Goal: Navigation & Orientation: Understand site structure

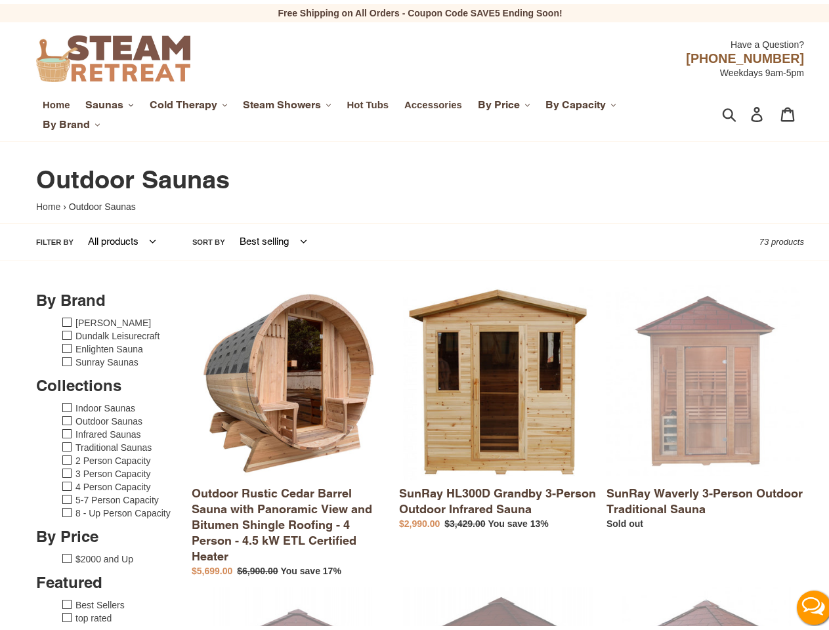
click at [109, 101] on span "Saunas" at bounding box center [104, 101] width 38 height 13
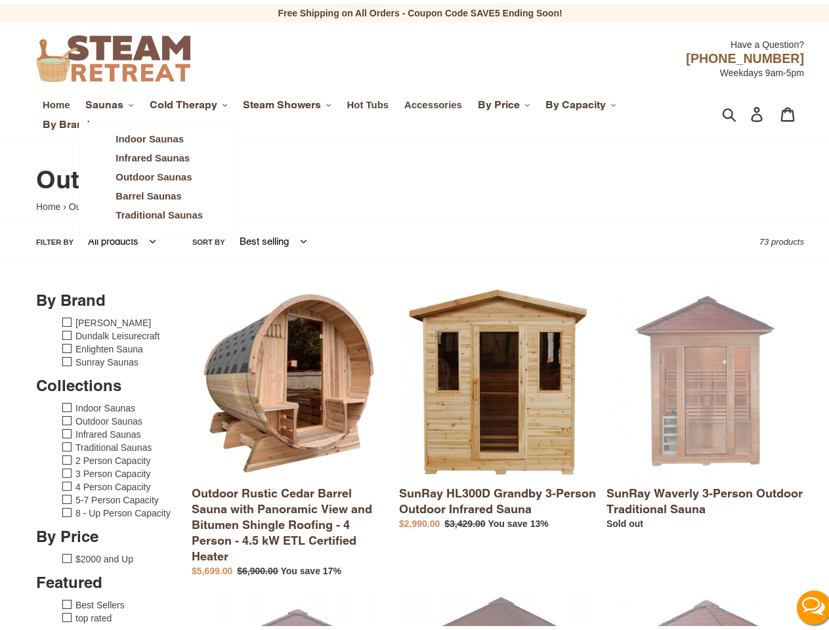
click at [189, 101] on span "Cold Therapy" at bounding box center [184, 101] width 68 height 13
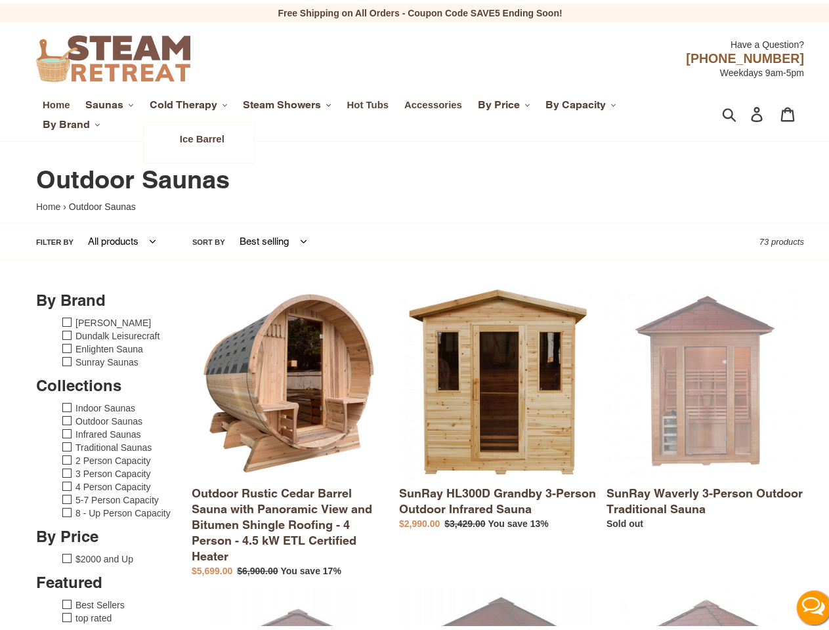
click at [289, 101] on span "Steam Showers" at bounding box center [282, 101] width 78 height 13
click at [506, 101] on span "By Price" at bounding box center [499, 101] width 42 height 13
click at [582, 101] on span "By Capacity" at bounding box center [575, 101] width 60 height 13
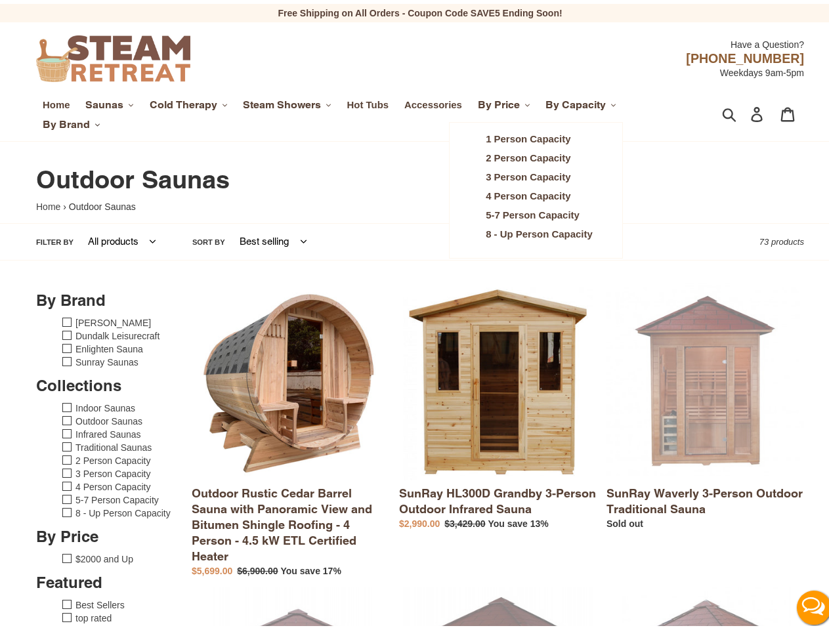
click at [71, 121] on span "By Brand" at bounding box center [66, 120] width 47 height 13
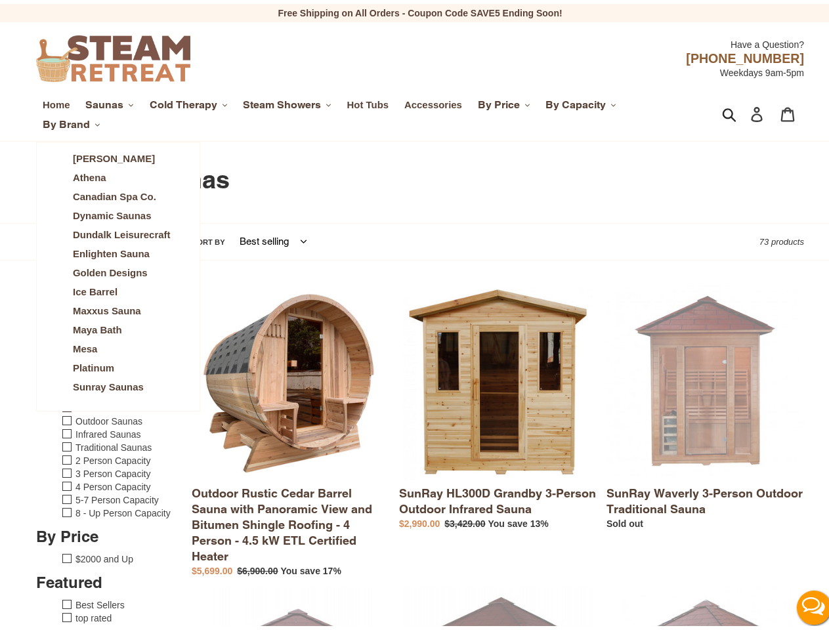
click at [722, 111] on icon "button" at bounding box center [729, 110] width 14 height 15
click at [803, 604] on button "Live Chat" at bounding box center [814, 604] width 53 height 53
